Goal: Task Accomplishment & Management: Use online tool/utility

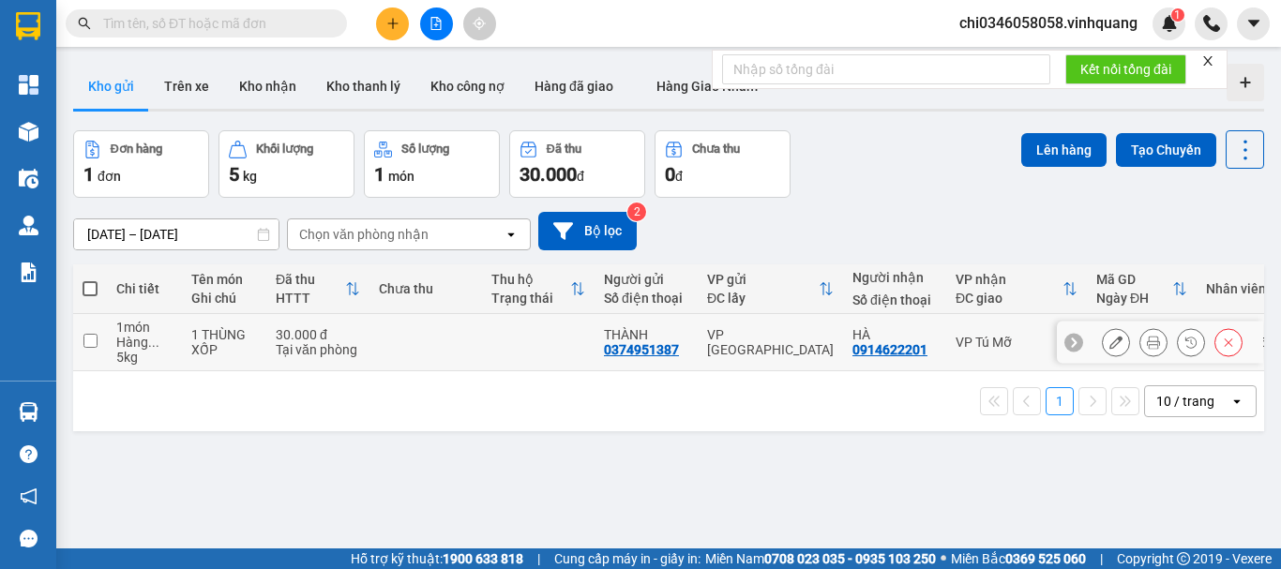
click at [89, 341] on input "checkbox" at bounding box center [90, 341] width 14 height 14
checkbox input "true"
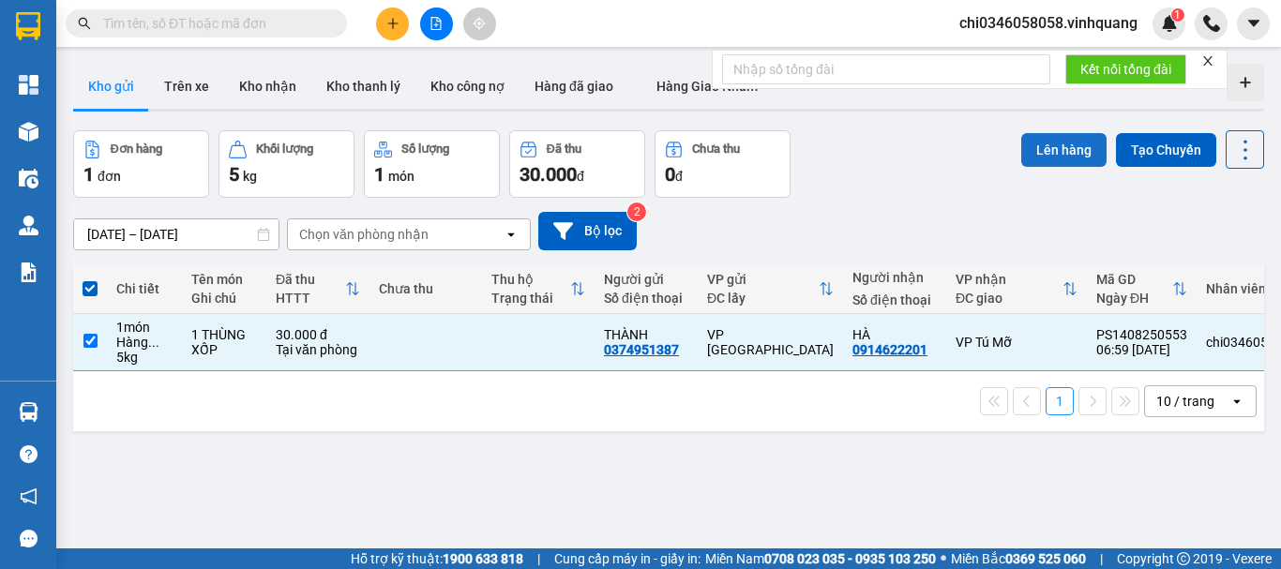
click at [1066, 147] on button "Lên hàng" at bounding box center [1063, 150] width 85 height 34
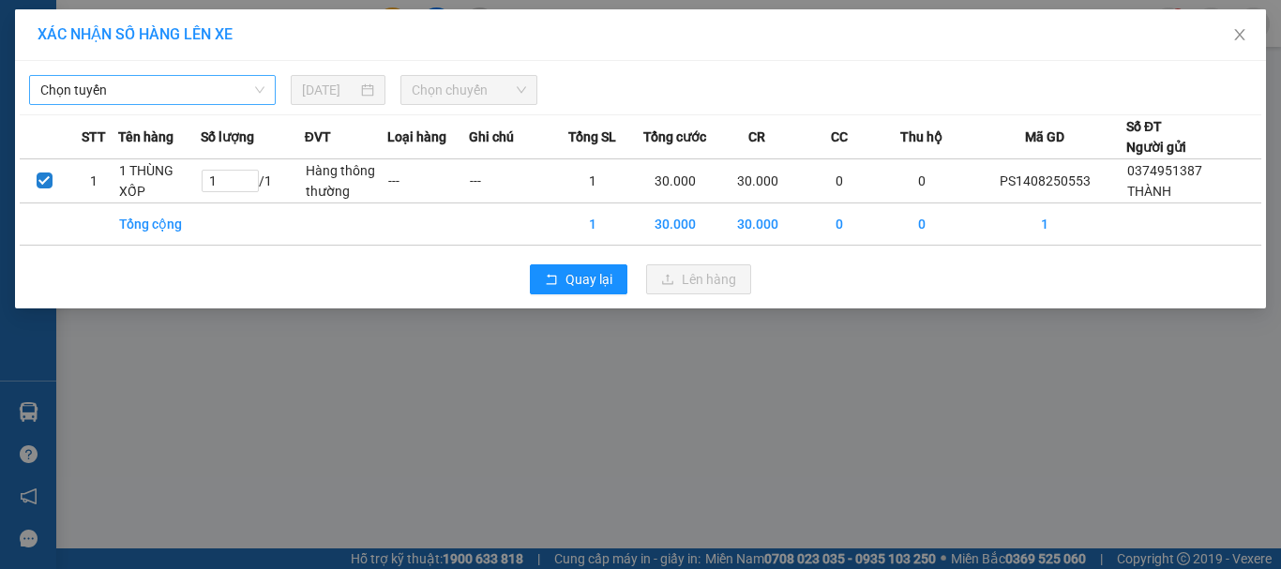
click at [143, 87] on span "Chọn tuyến" at bounding box center [152, 90] width 224 height 28
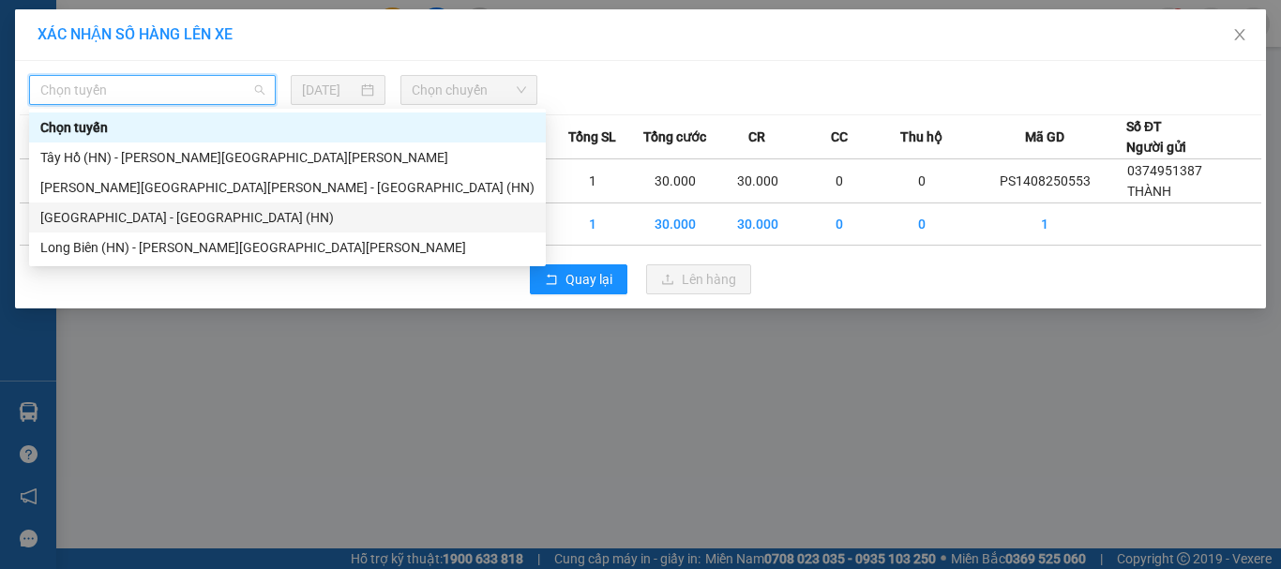
click at [157, 215] on div "[GEOGRAPHIC_DATA] - [GEOGRAPHIC_DATA] (HN)" at bounding box center [287, 217] width 494 height 21
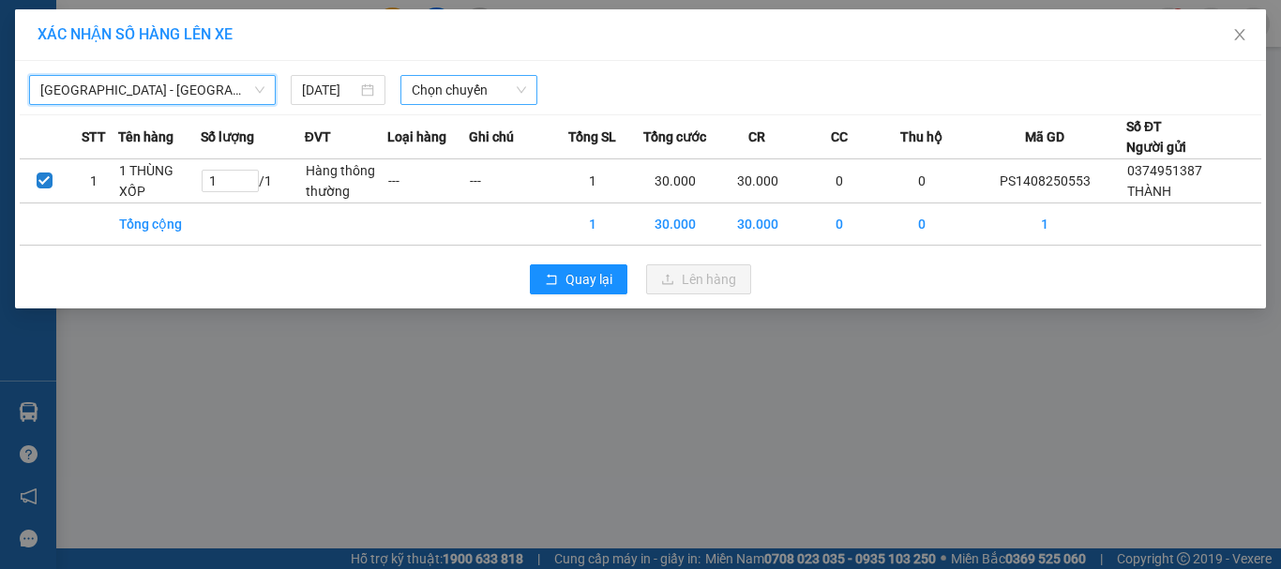
click at [437, 93] on span "Chọn chuyến" at bounding box center [469, 90] width 115 height 28
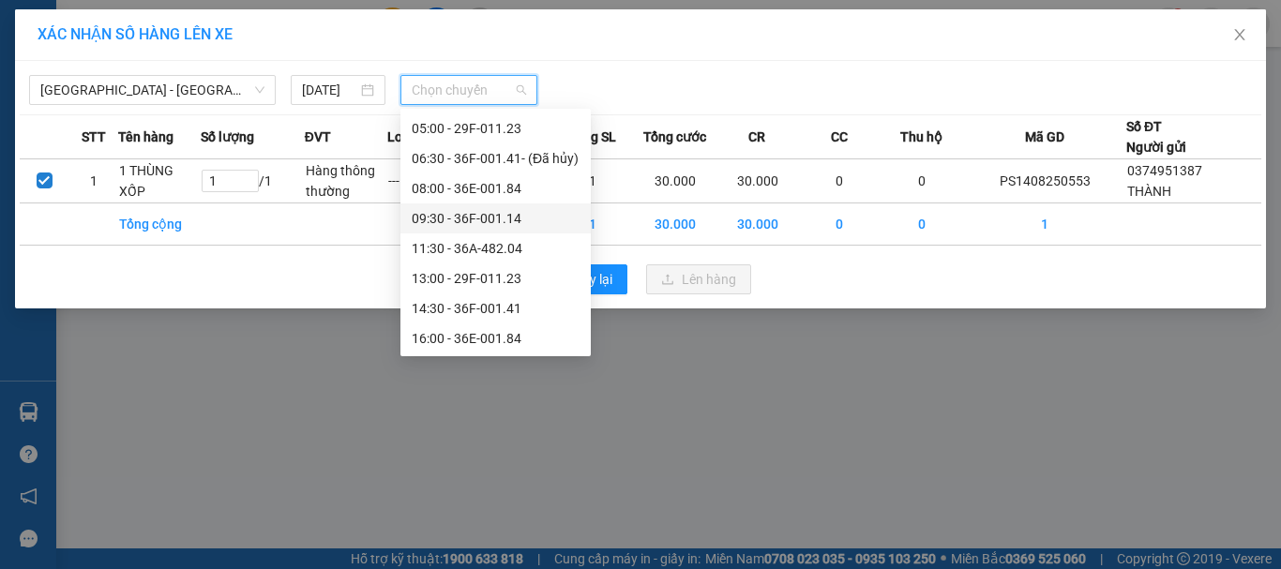
scroll to position [90, 0]
click at [485, 157] on div "08:00 - 36E-001.84" at bounding box center [496, 157] width 168 height 21
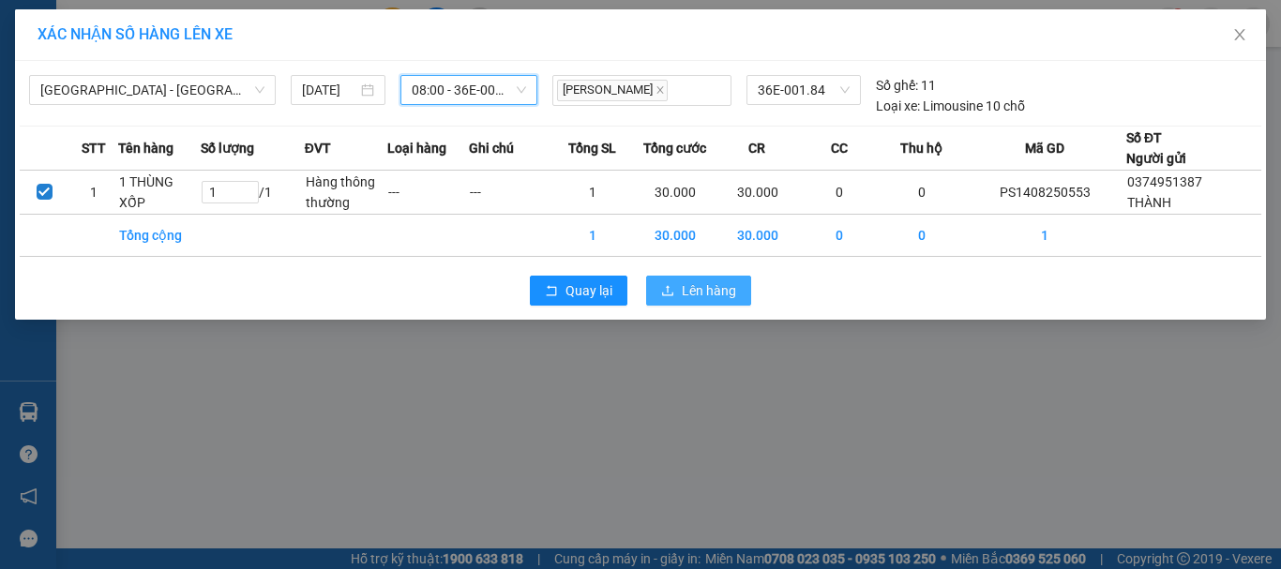
click at [689, 289] on span "Lên hàng" at bounding box center [709, 290] width 54 height 21
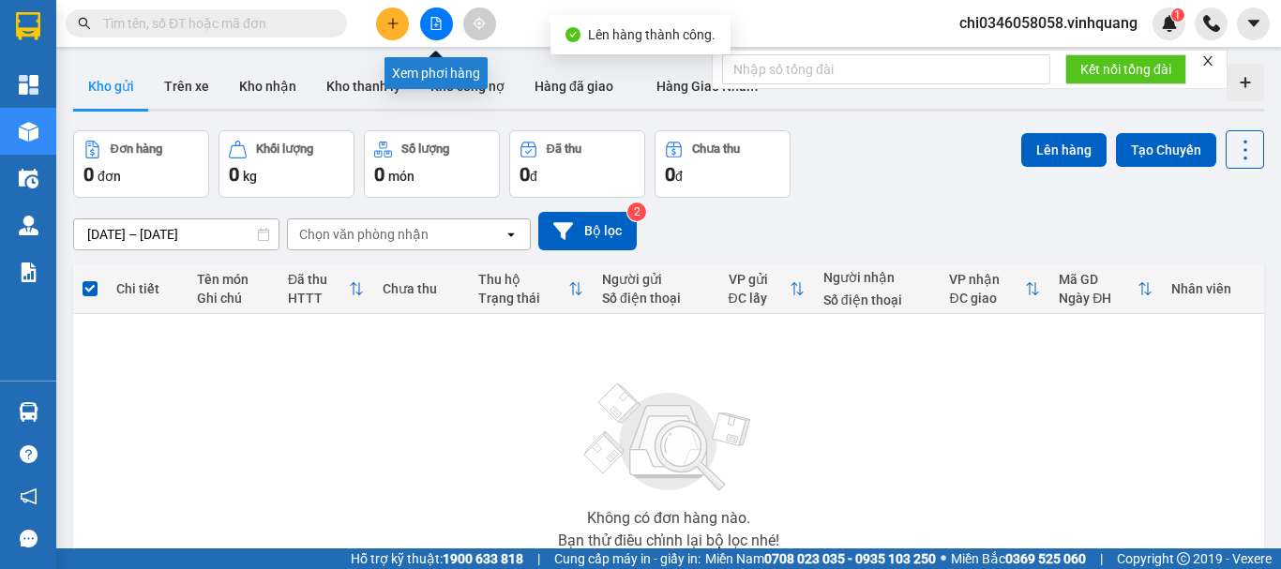
click at [438, 14] on button at bounding box center [436, 23] width 33 height 33
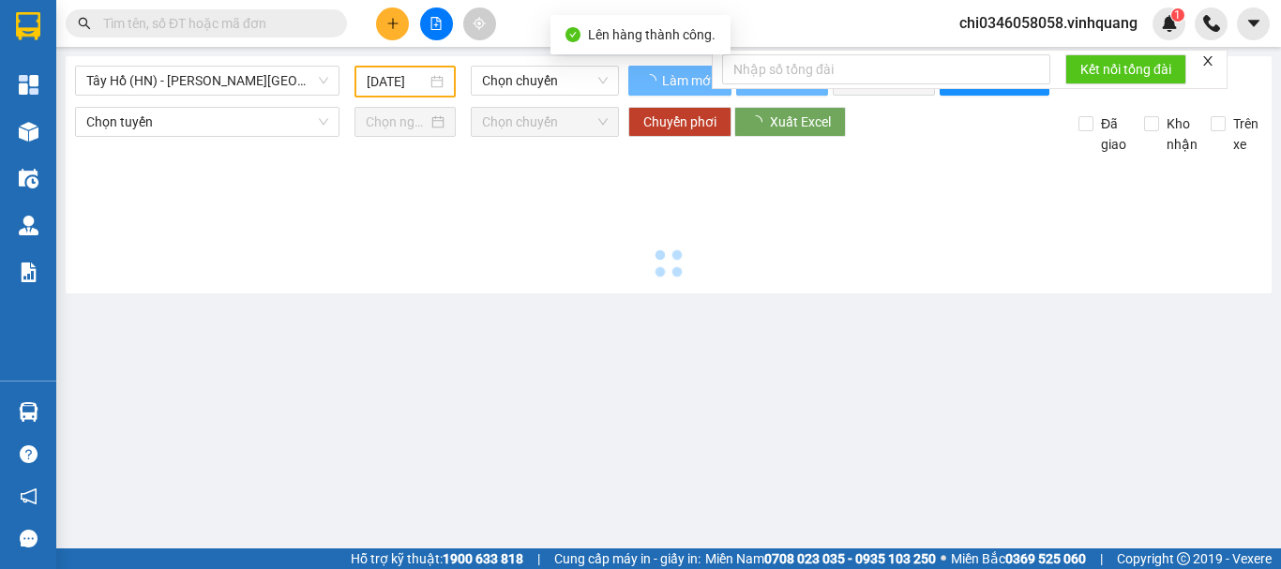
type input "[DATE]"
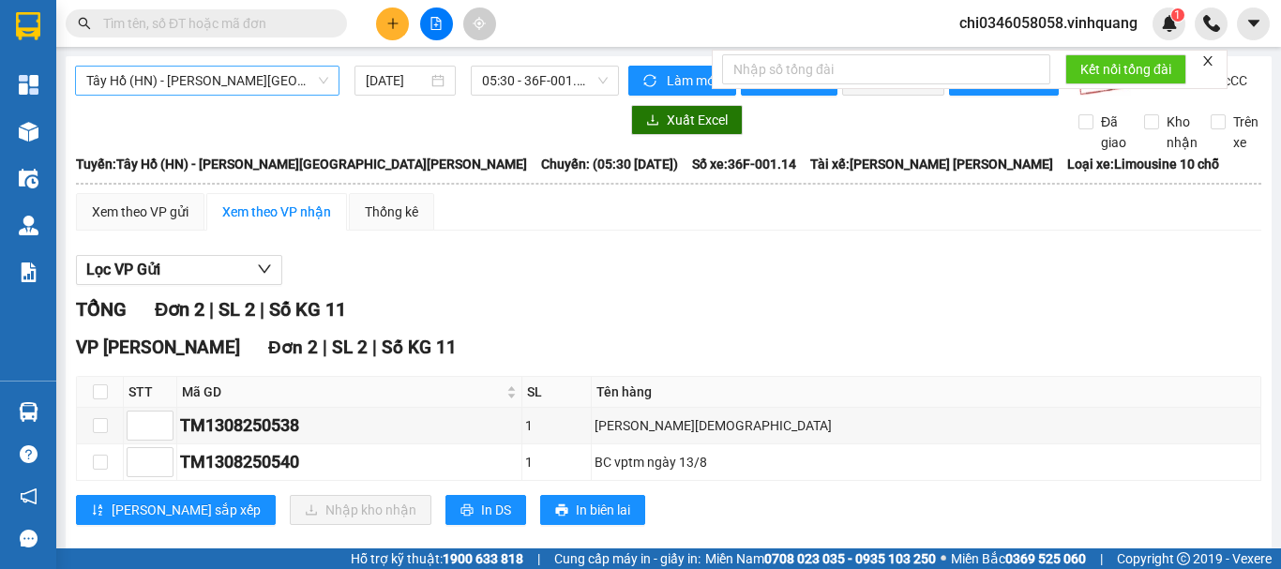
click at [160, 71] on span "Tây Hồ (HN) - [PERSON_NAME][GEOGRAPHIC_DATA][PERSON_NAME]" at bounding box center [207, 81] width 242 height 28
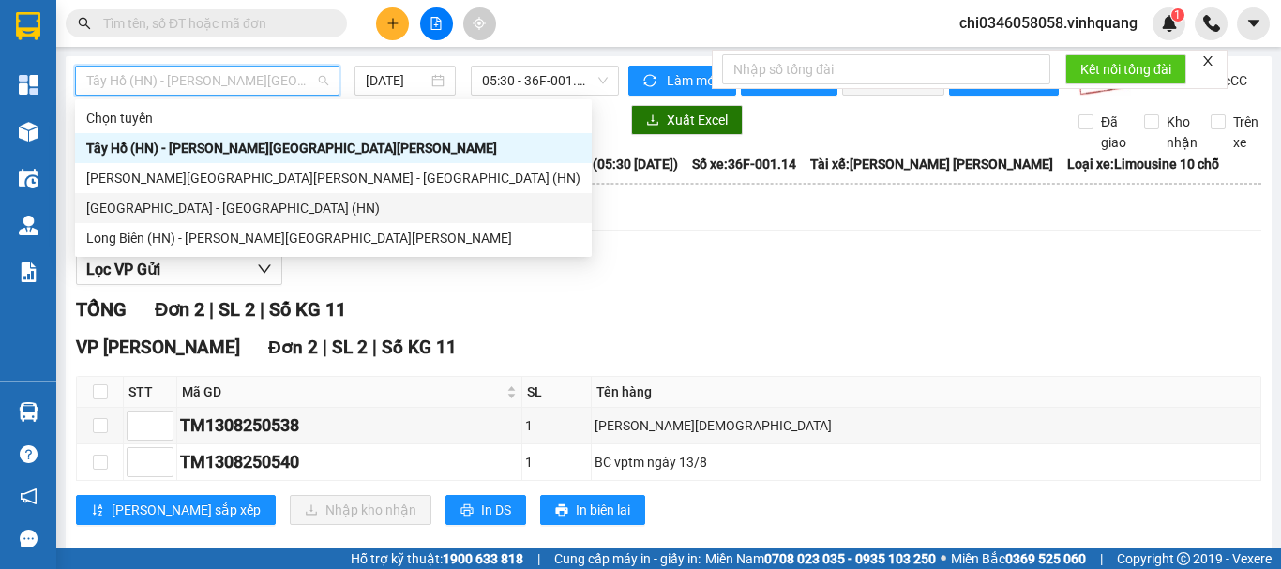
click at [179, 200] on div "[GEOGRAPHIC_DATA] - [GEOGRAPHIC_DATA] (HN)" at bounding box center [333, 208] width 494 height 21
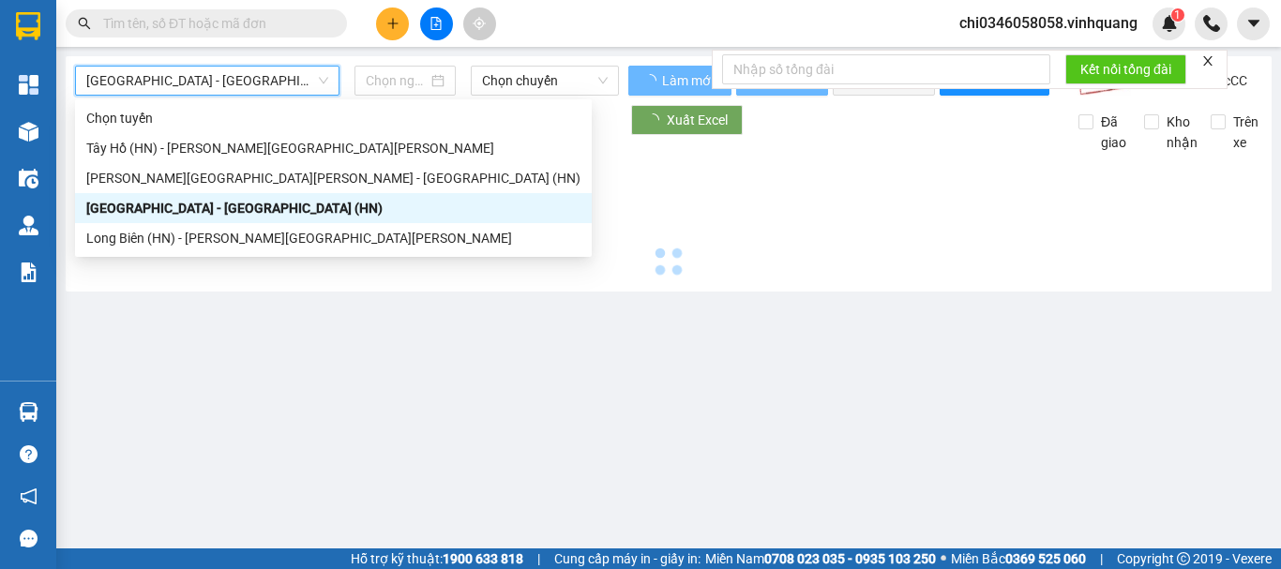
type input "[DATE]"
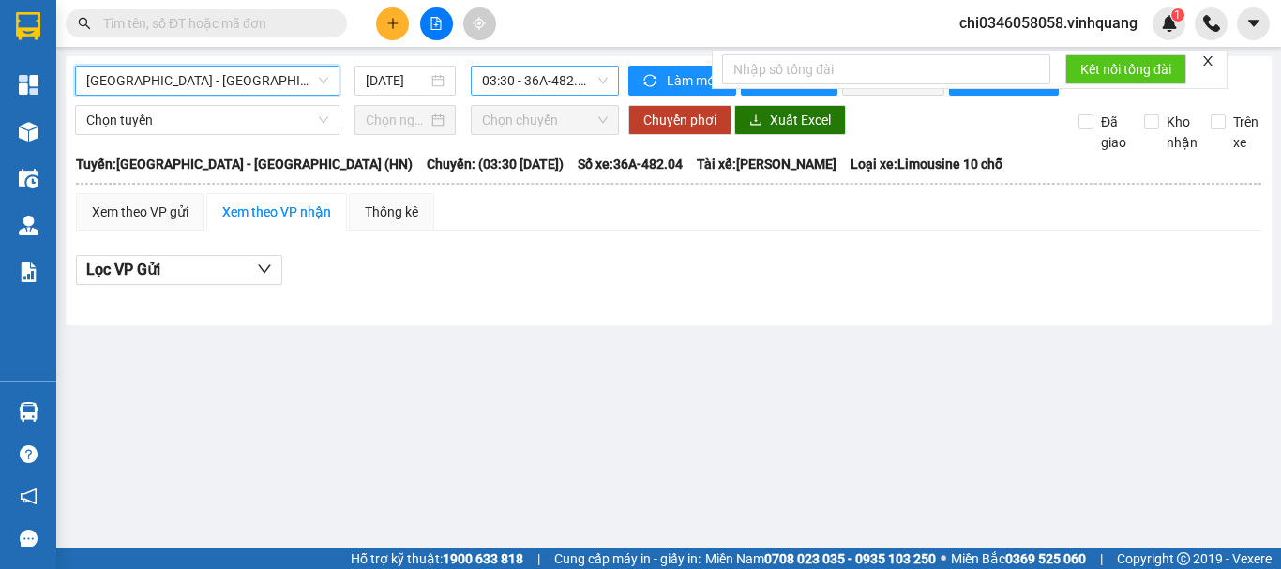
click at [518, 75] on span "03:30 - 36A-482.04 - (Đã [PERSON_NAME])" at bounding box center [545, 81] width 126 height 28
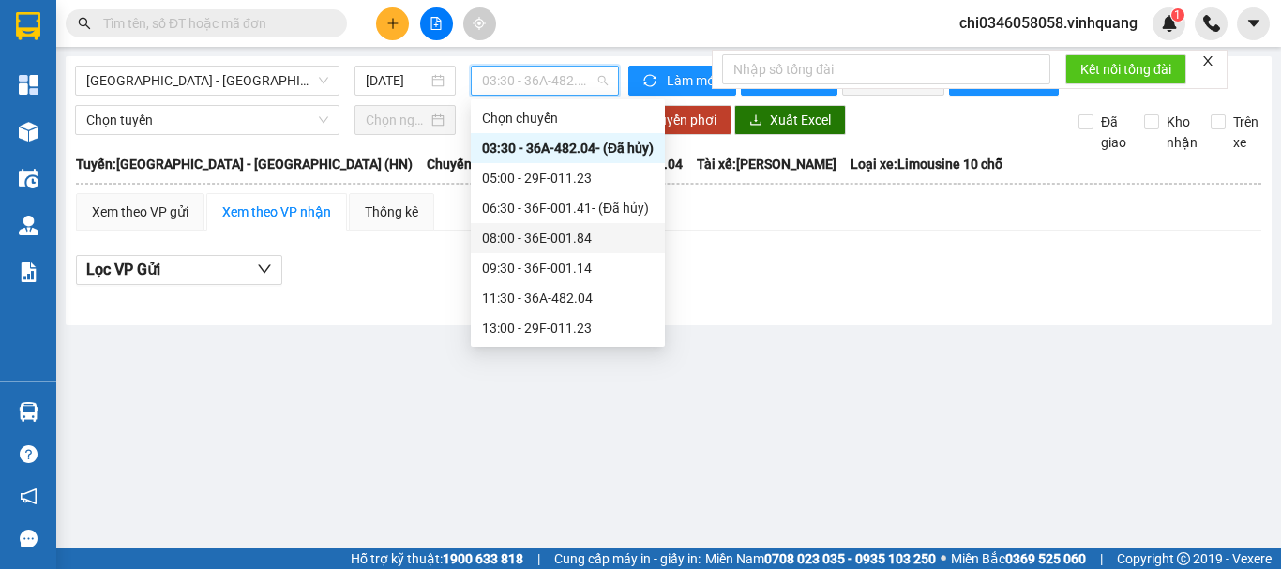
click at [553, 232] on div "08:00 - 36E-001.84" at bounding box center [568, 238] width 172 height 21
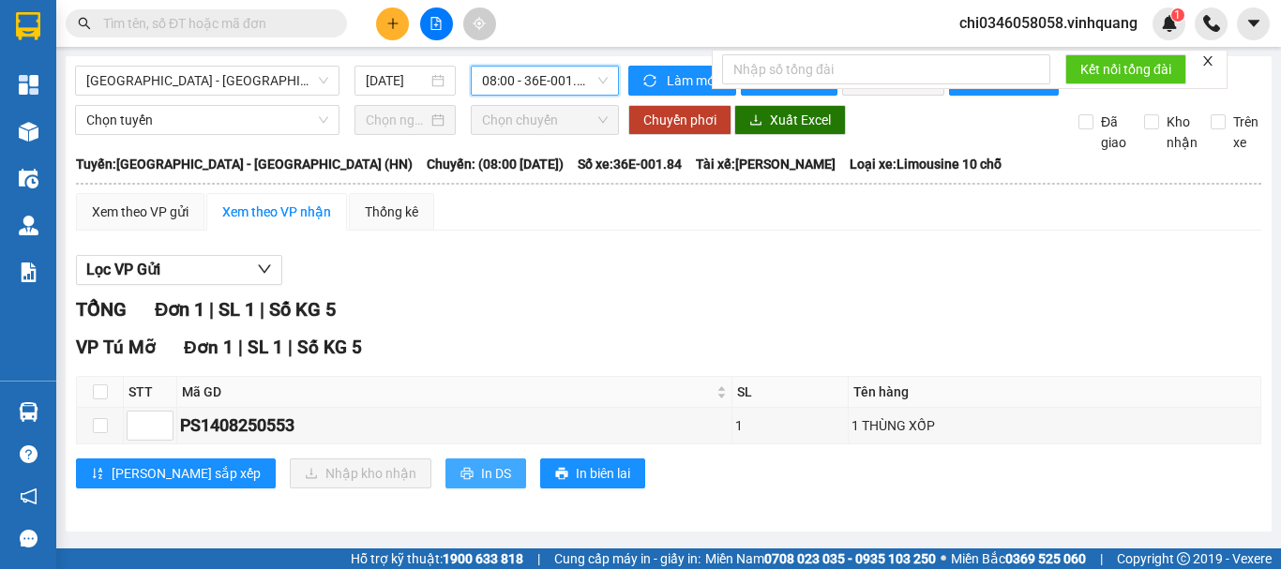
click at [481, 484] on span "In DS" at bounding box center [496, 473] width 30 height 21
